Goal: Check status

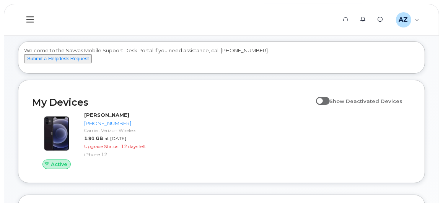
scroll to position [30, 0]
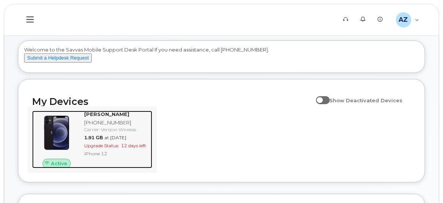
click at [111, 117] on strong "[PERSON_NAME]" at bounding box center [106, 114] width 45 height 6
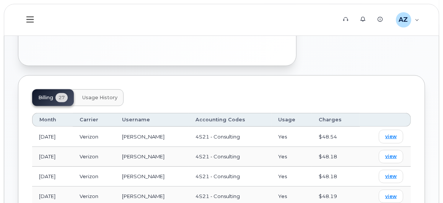
scroll to position [294, 0]
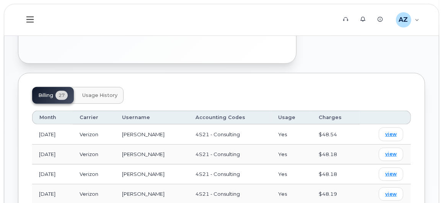
click at [112, 92] on span "Usage History" at bounding box center [99, 95] width 35 height 6
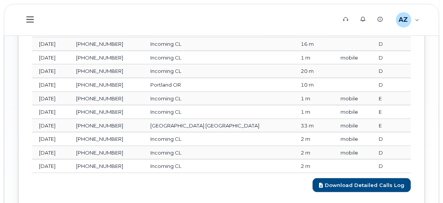
scroll to position [790, 0]
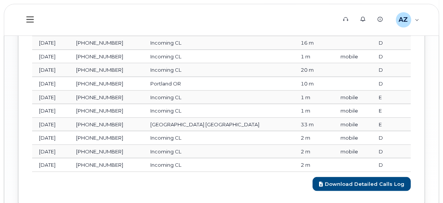
click at [206, 118] on td "Atlanta GA" at bounding box center [218, 125] width 150 height 14
click at [250, 131] on td "Incoming CL" at bounding box center [218, 138] width 150 height 14
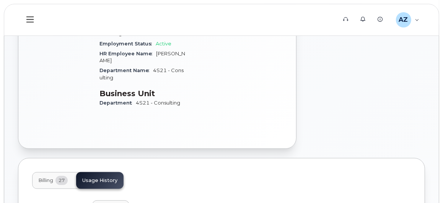
scroll to position [199, 0]
